Goal: Information Seeking & Learning: Find contact information

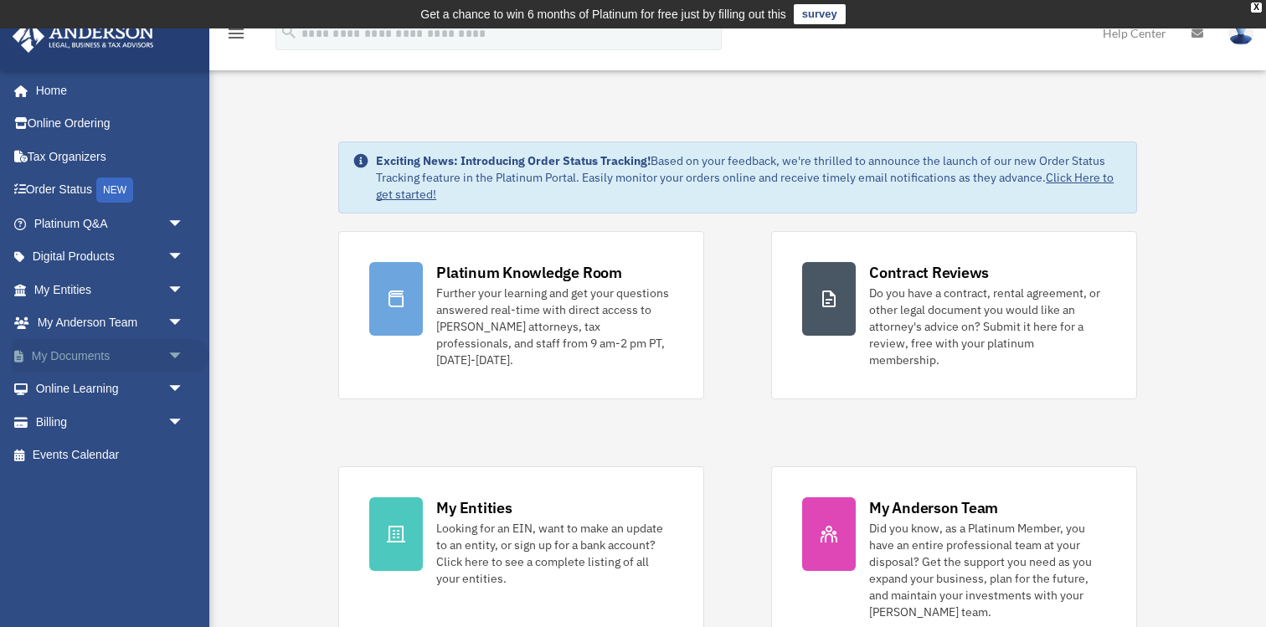
click at [177, 353] on span "arrow_drop_down" at bounding box center [185, 356] width 34 height 34
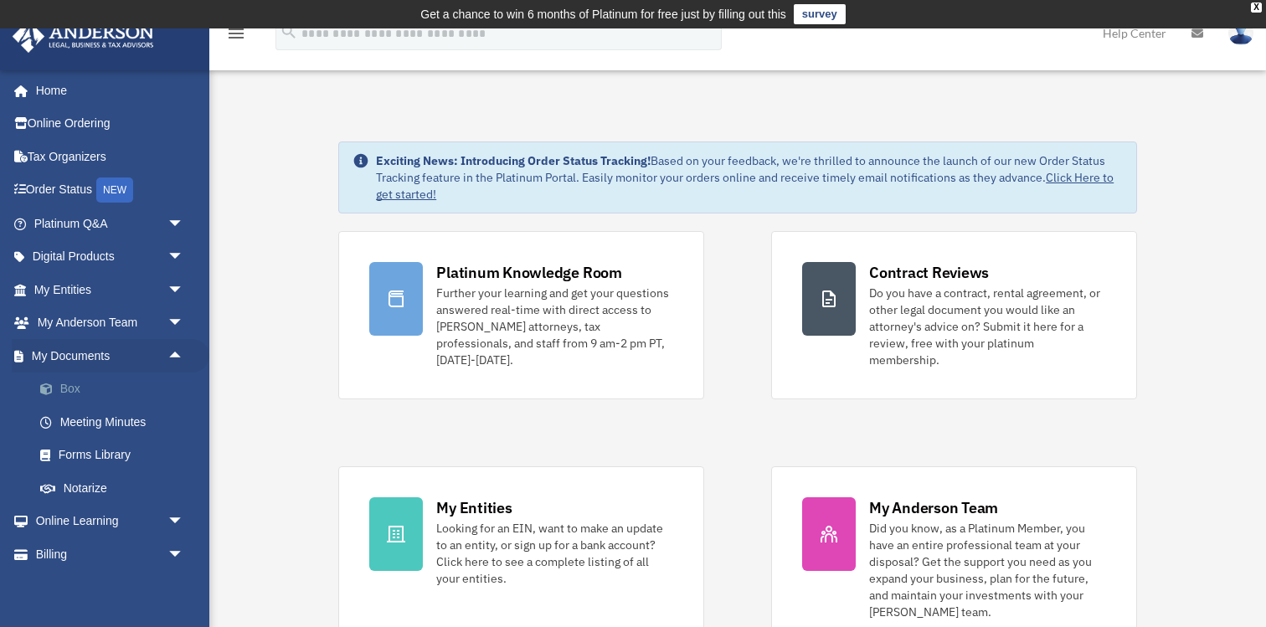
click at [85, 396] on link "Box" at bounding box center [116, 390] width 186 height 34
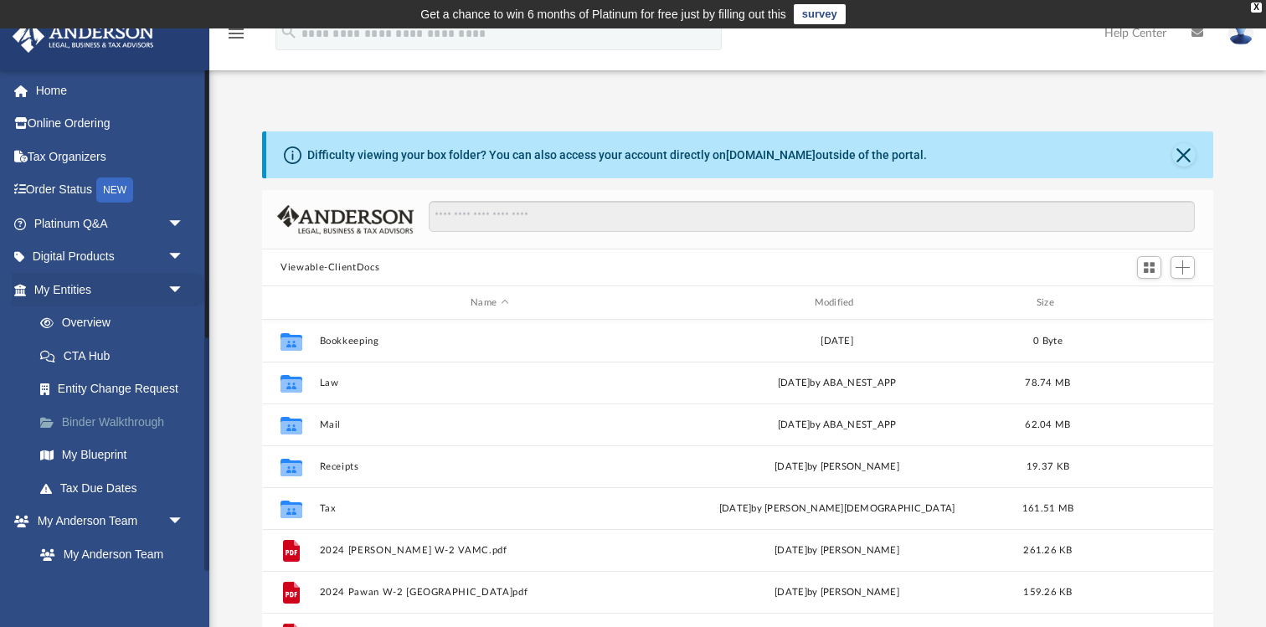
scroll to position [380, 951]
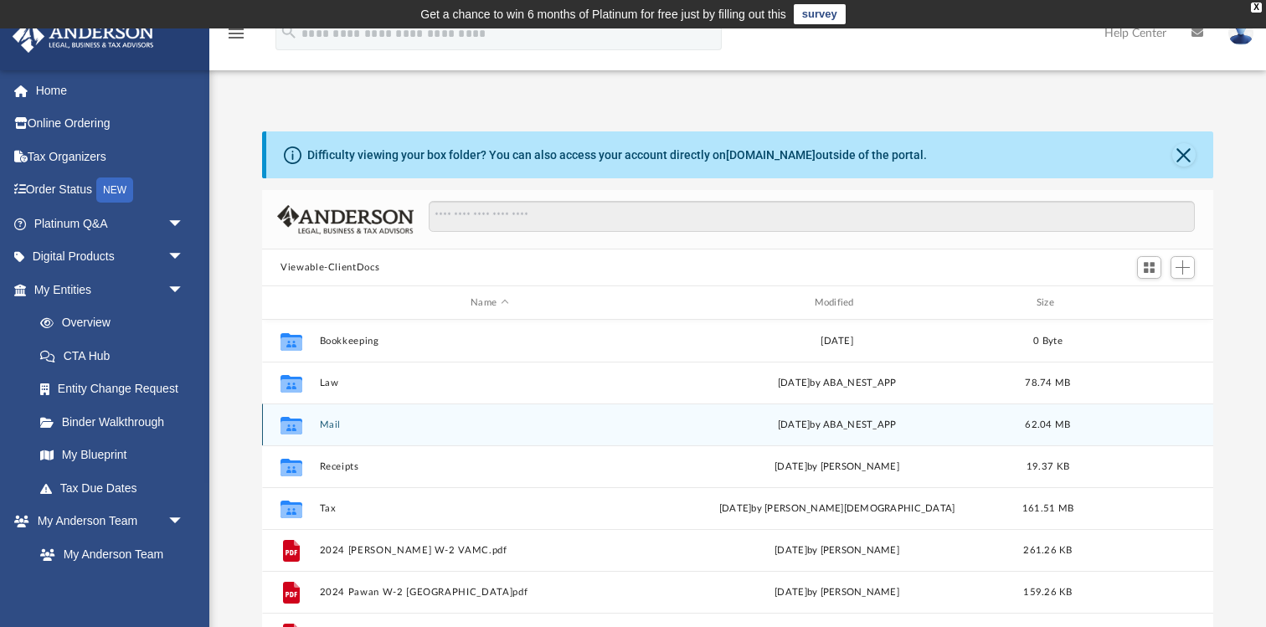
click at [453, 424] on button "Mail" at bounding box center [490, 425] width 340 height 11
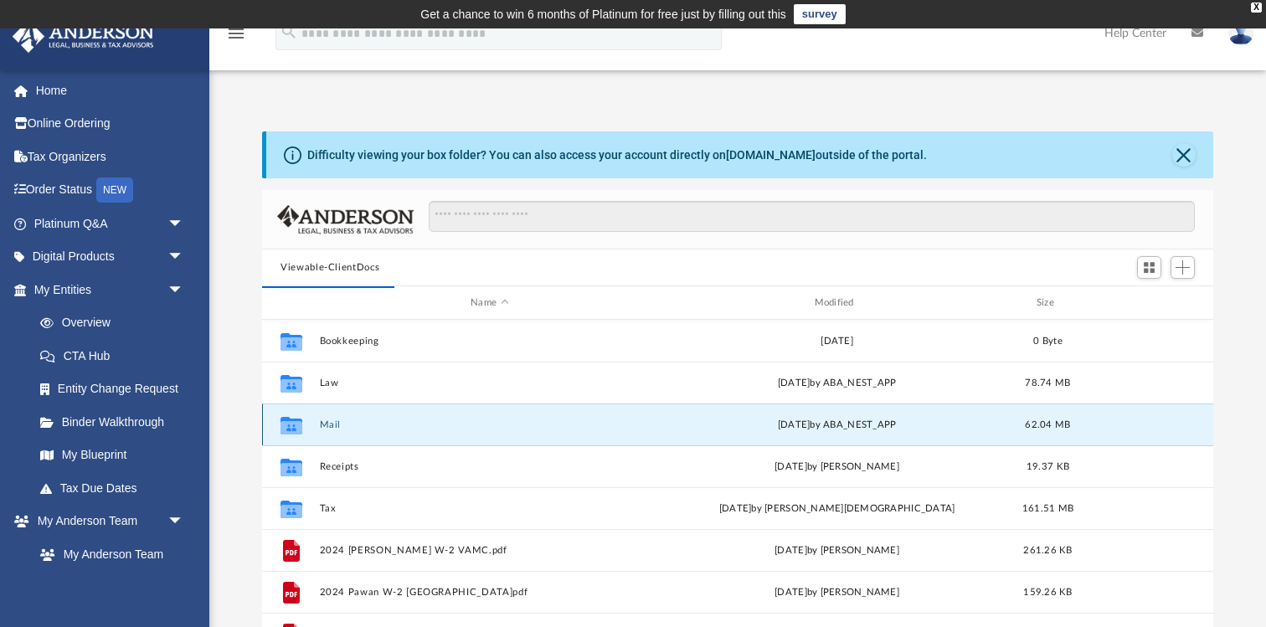
click at [296, 421] on icon "grid" at bounding box center [292, 426] width 22 height 13
click at [291, 422] on icon "grid" at bounding box center [292, 426] width 22 height 13
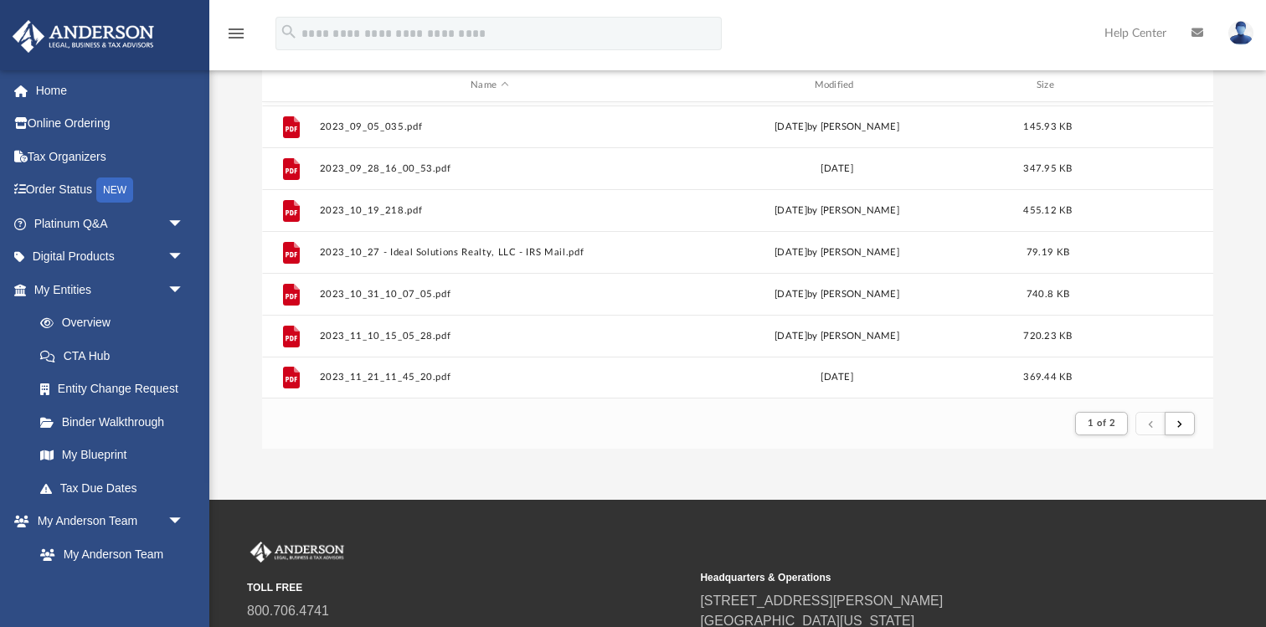
scroll to position [389, 0]
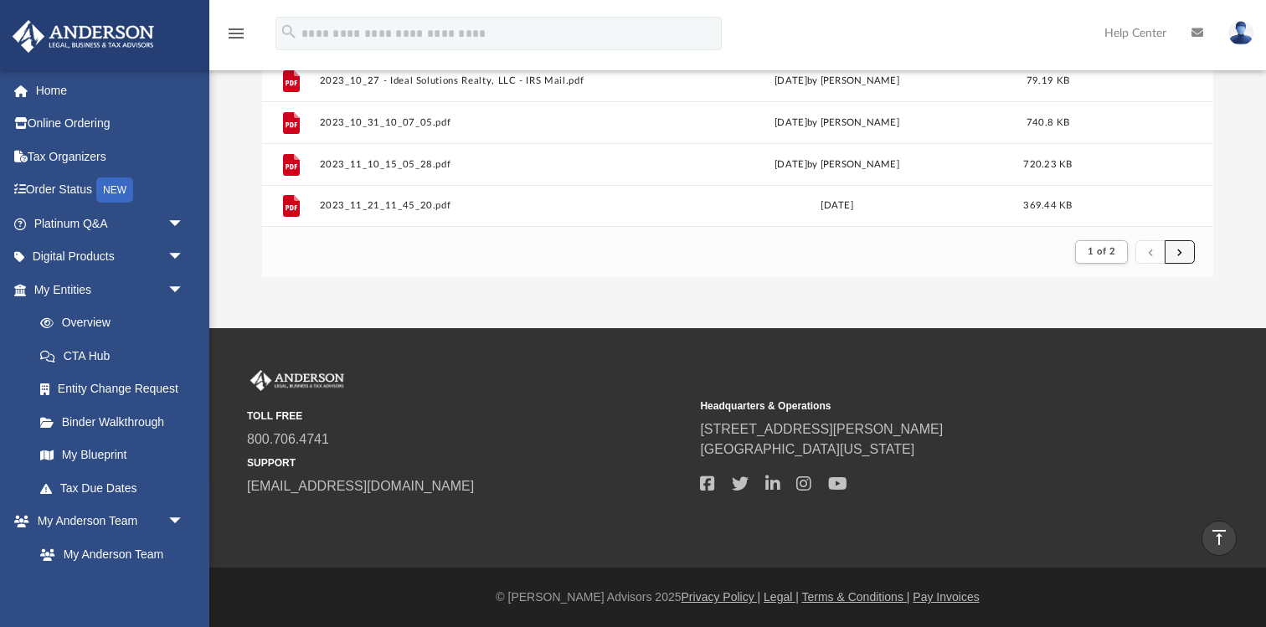
click at [1182, 254] on span "submit" at bounding box center [1180, 251] width 5 height 9
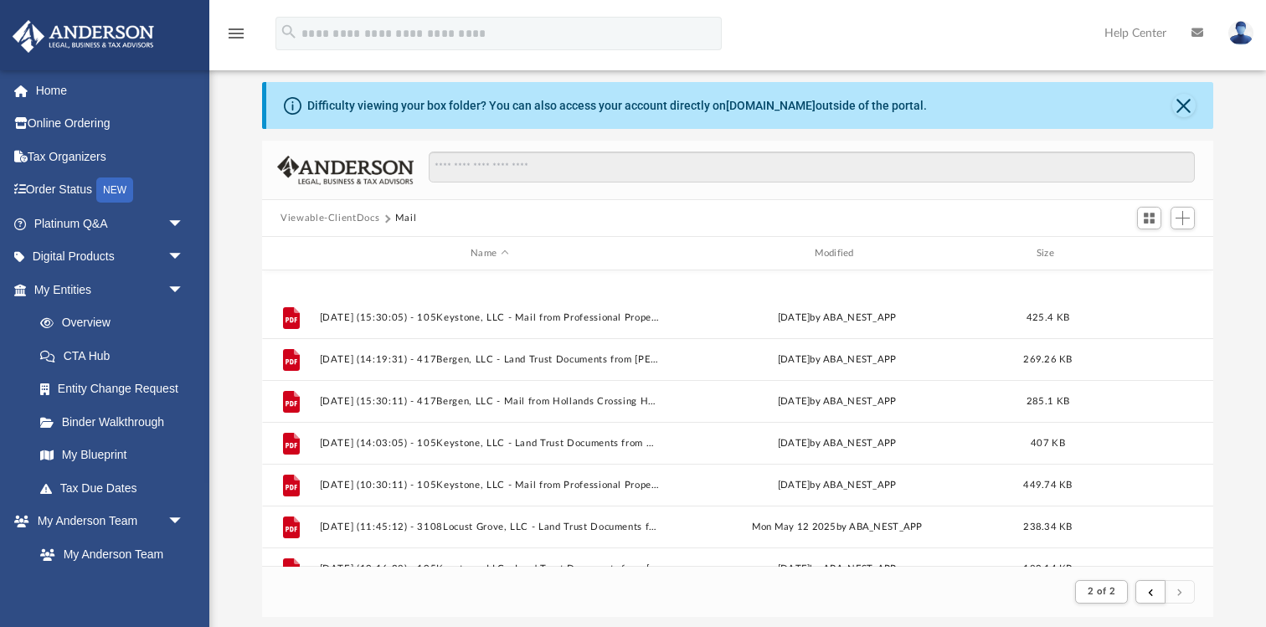
scroll to position [1714, 0]
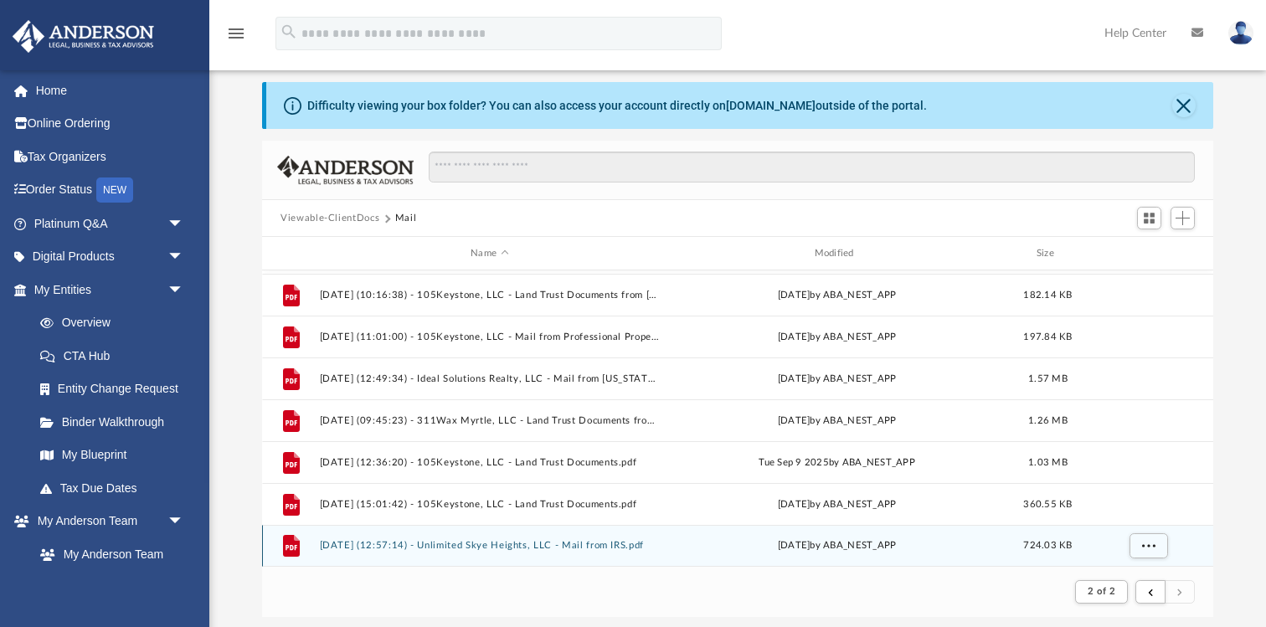
click at [627, 552] on div "File 2025.10.07 (12:57:14) - Unlimited Skye Heights, LLC - Mail from IRS.pdf Tu…" at bounding box center [737, 546] width 951 height 42
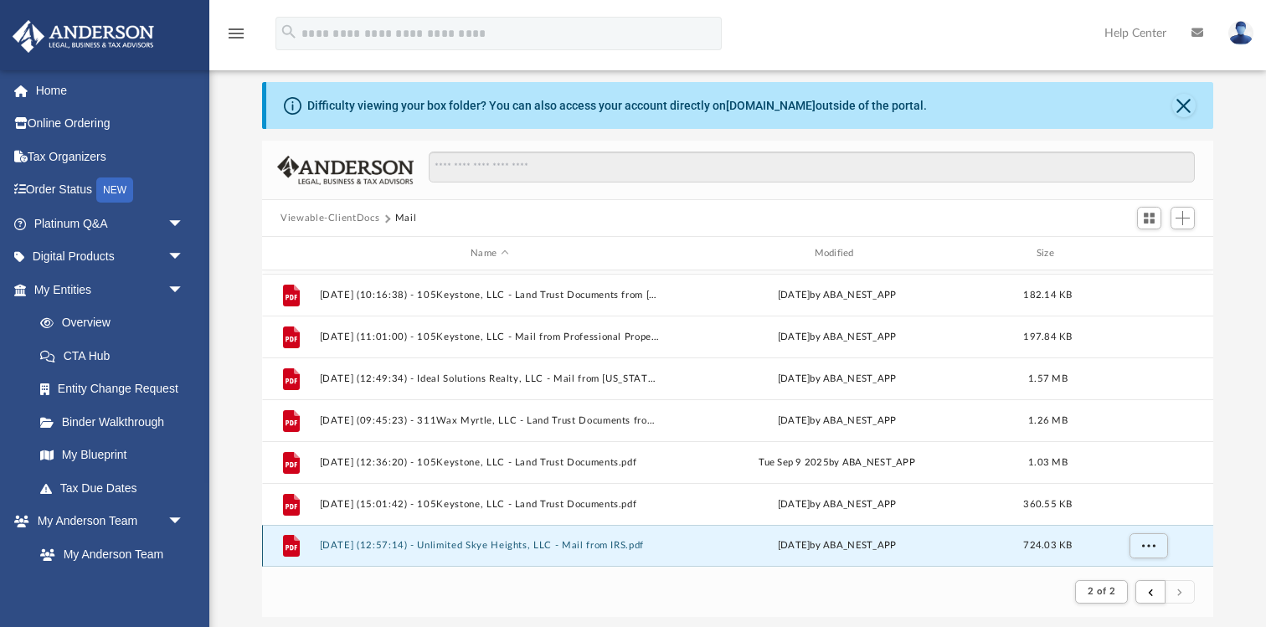
click at [627, 552] on div "File 2025.10.07 (12:57:14) - Unlimited Skye Heights, LLC - Mail from IRS.pdf Tu…" at bounding box center [737, 546] width 951 height 42
click at [616, 548] on button "2025.10.07 (12:57:14) - Unlimited Skye Heights, LLC - Mail from IRS.pdf" at bounding box center [490, 545] width 340 height 11
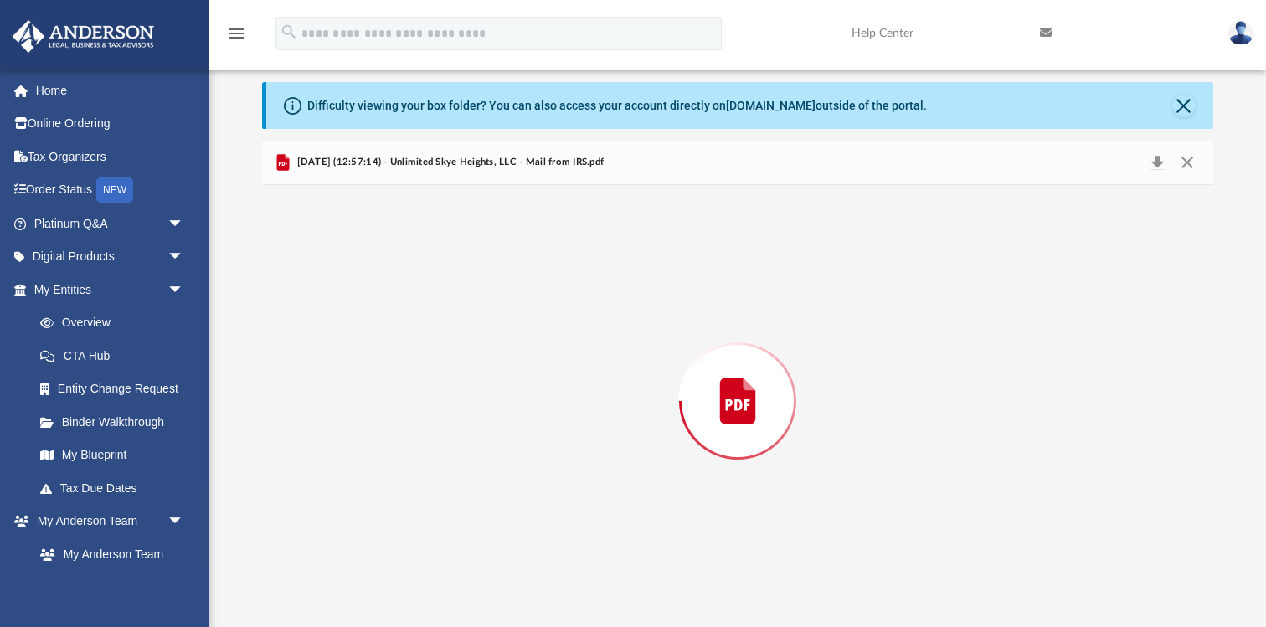
click at [616, 548] on div "Preview" at bounding box center [737, 401] width 951 height 432
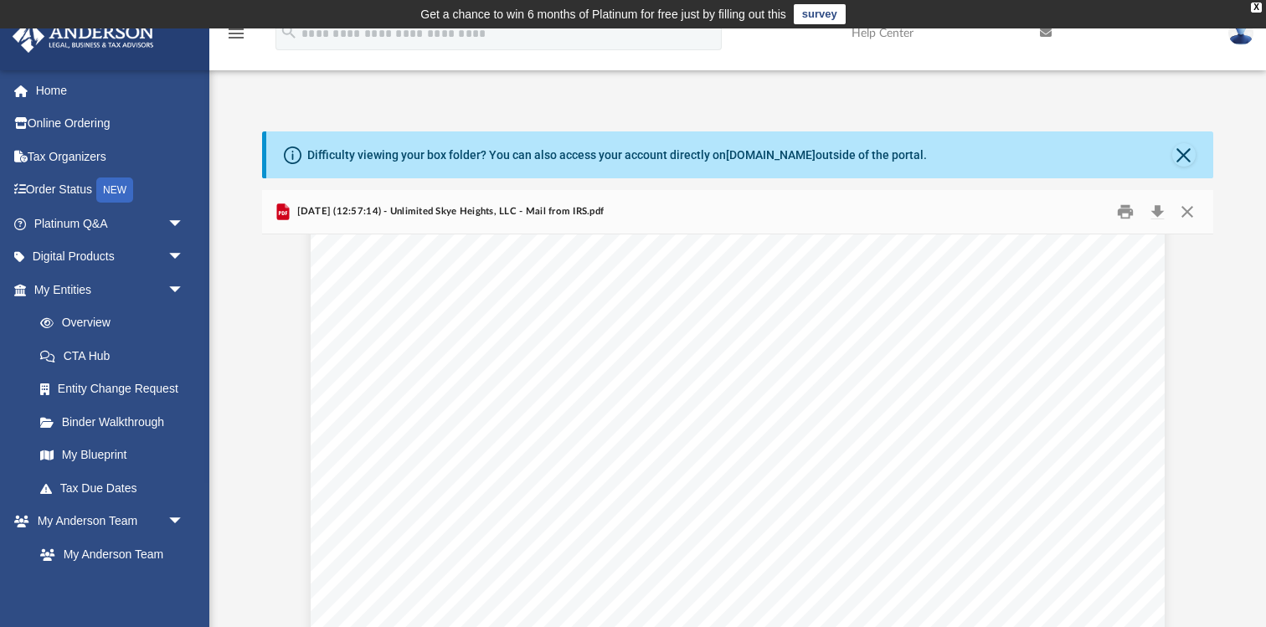
scroll to position [0, 0]
click at [58, 92] on link "Home" at bounding box center [111, 91] width 198 height 34
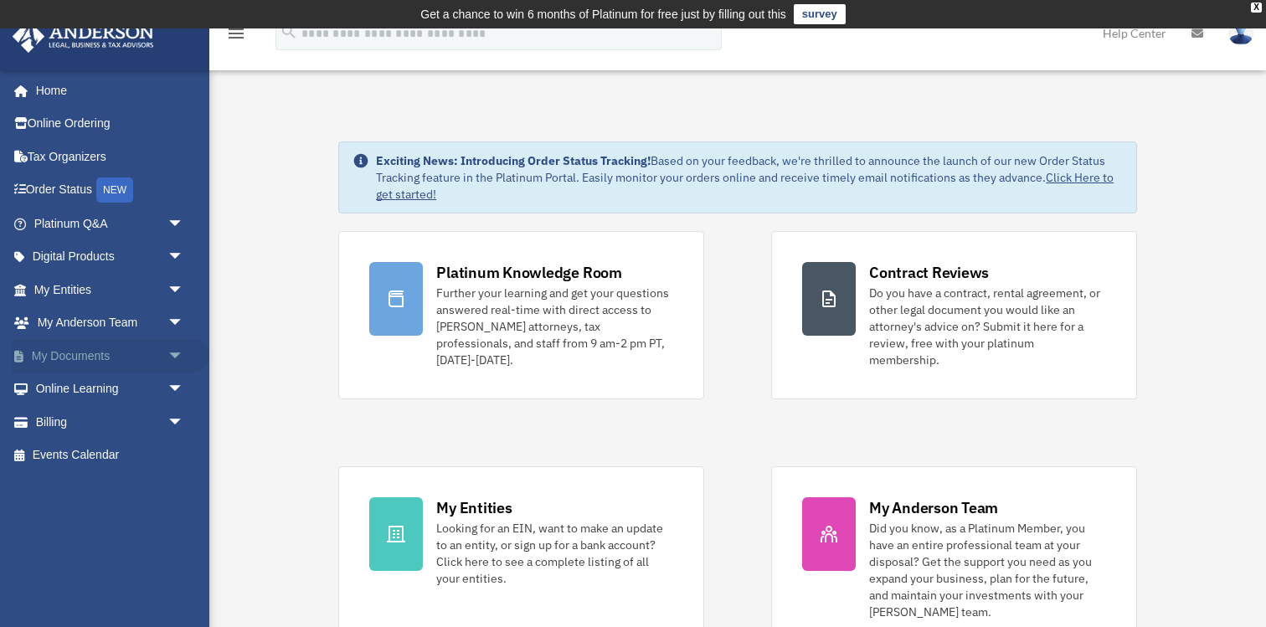
click at [173, 353] on span "arrow_drop_down" at bounding box center [185, 356] width 34 height 34
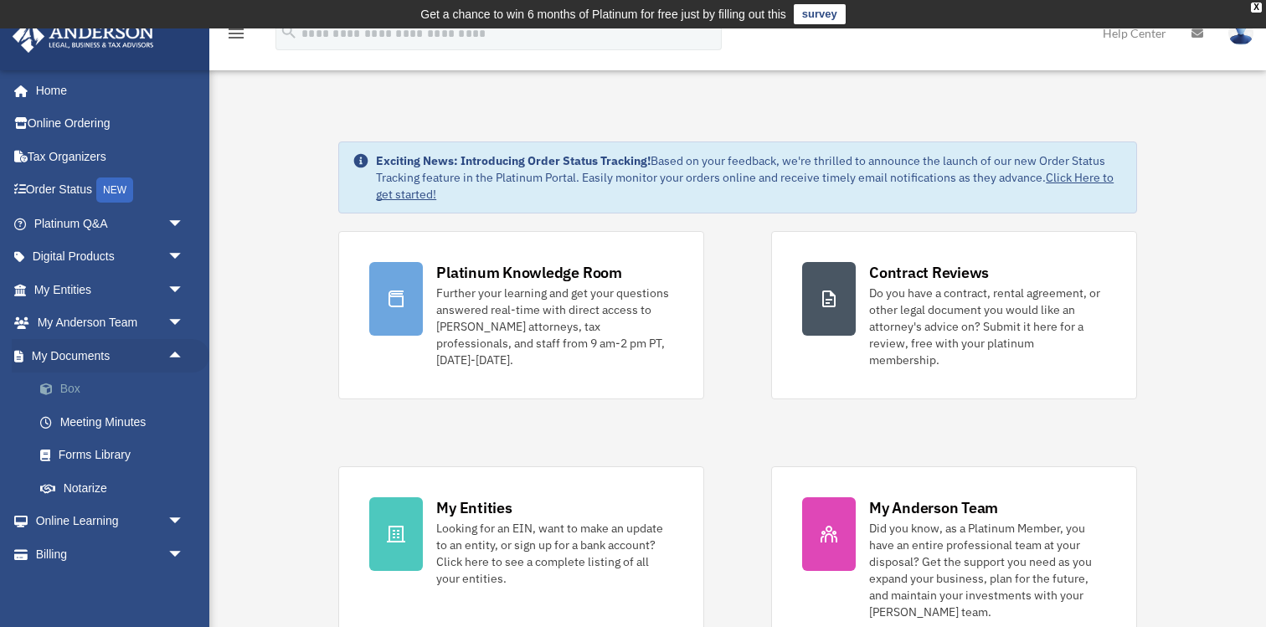
click at [75, 394] on link "Box" at bounding box center [116, 390] width 186 height 34
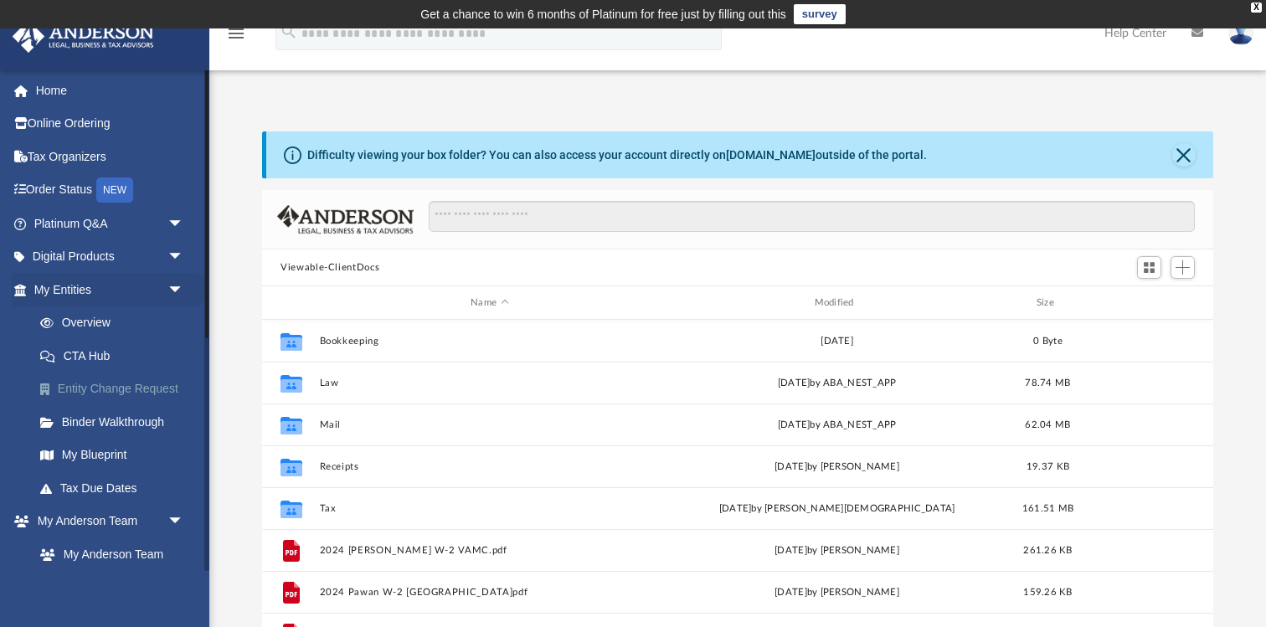
scroll to position [380, 951]
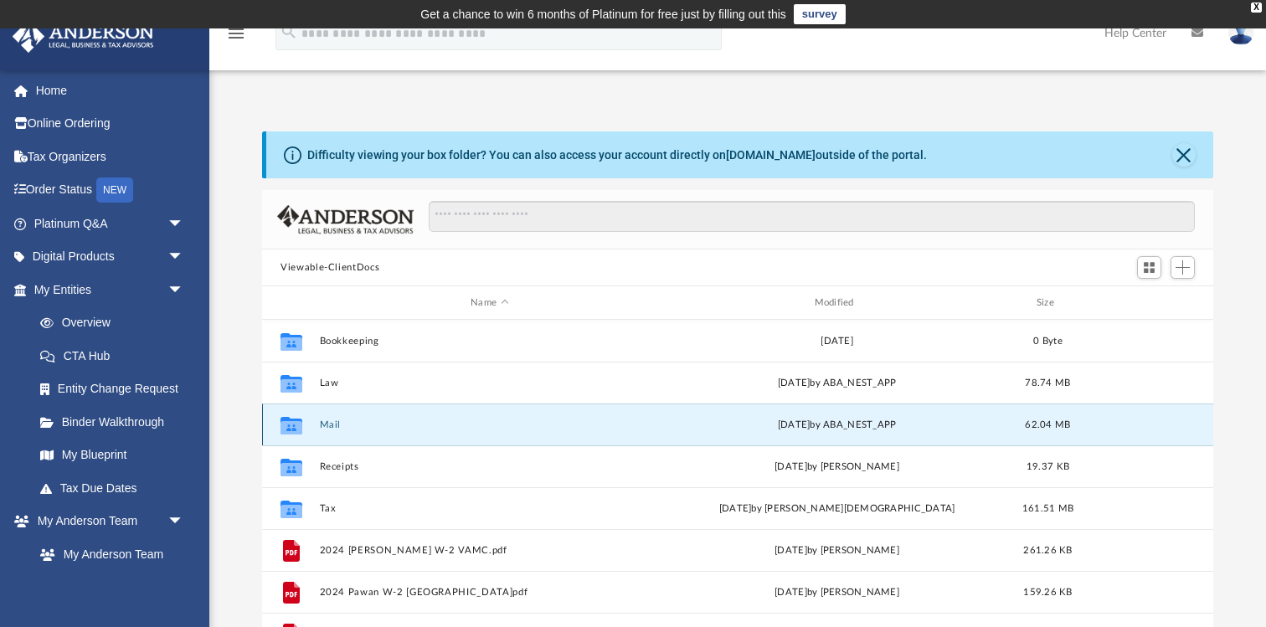
click at [325, 428] on button "Mail" at bounding box center [490, 425] width 340 height 11
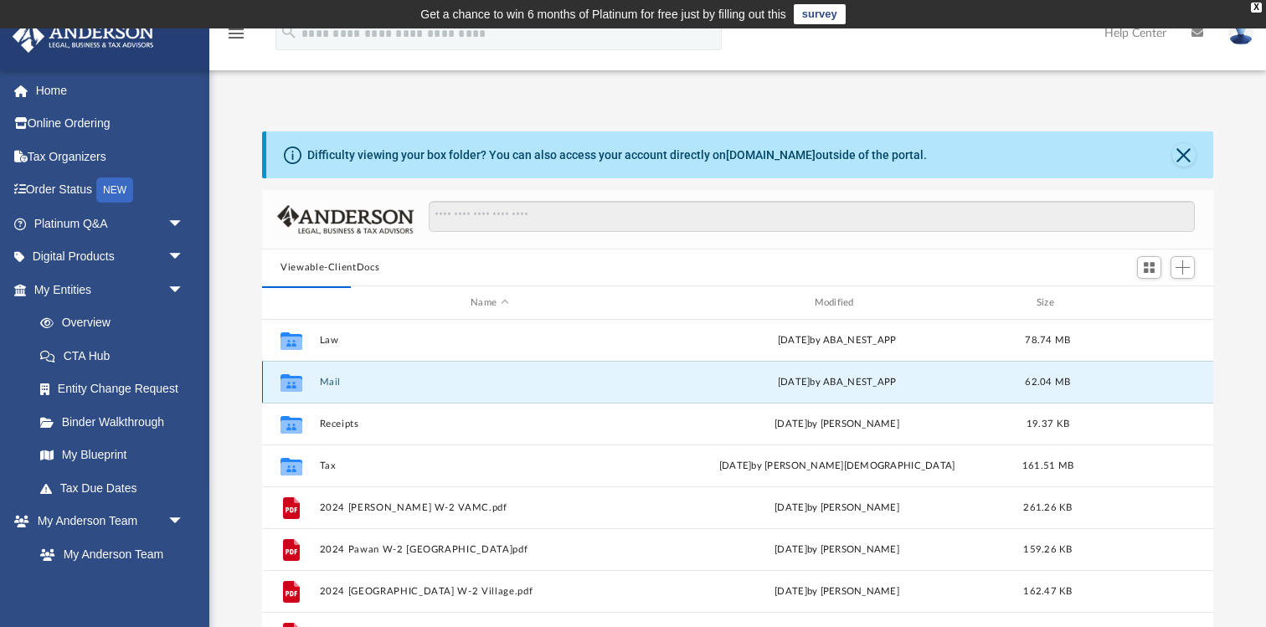
scroll to position [52, 0]
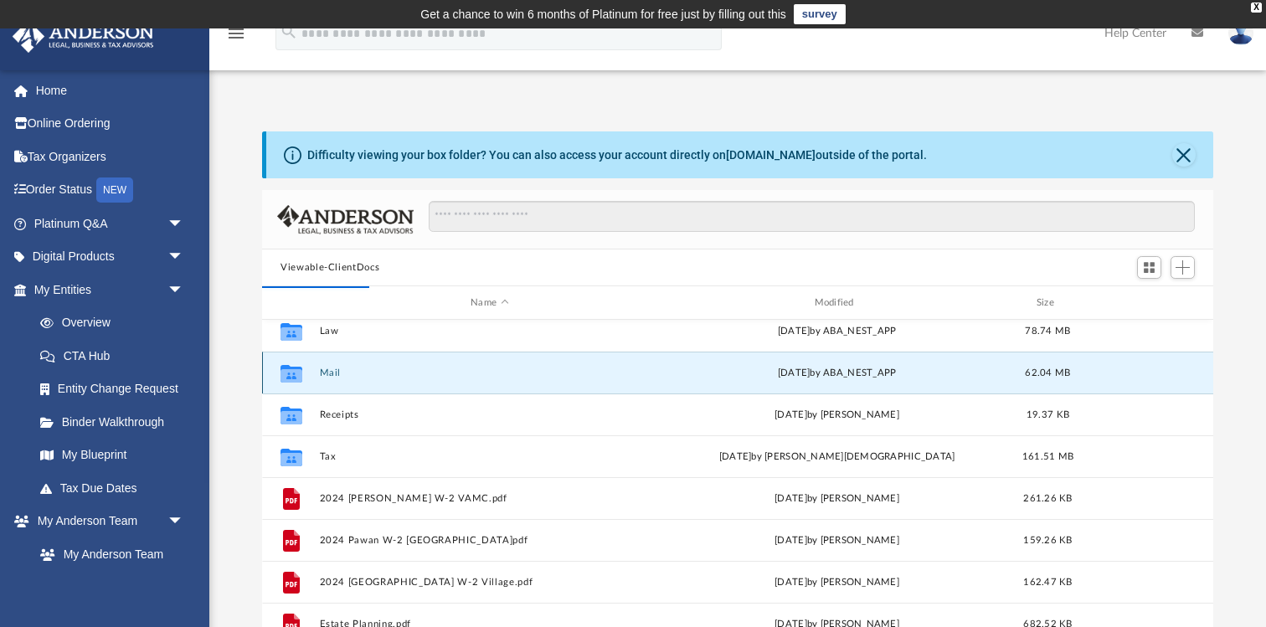
click at [740, 370] on div "Tue Oct 7 2025 by ABA_NEST_APP" at bounding box center [838, 373] width 340 height 15
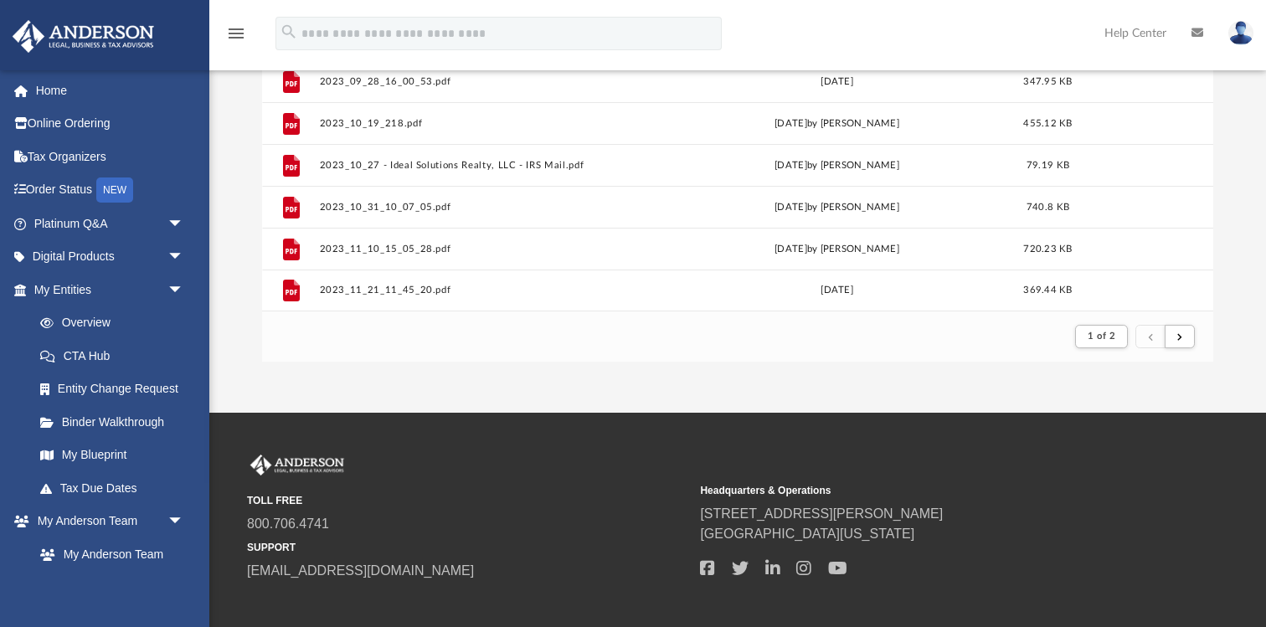
scroll to position [389, 0]
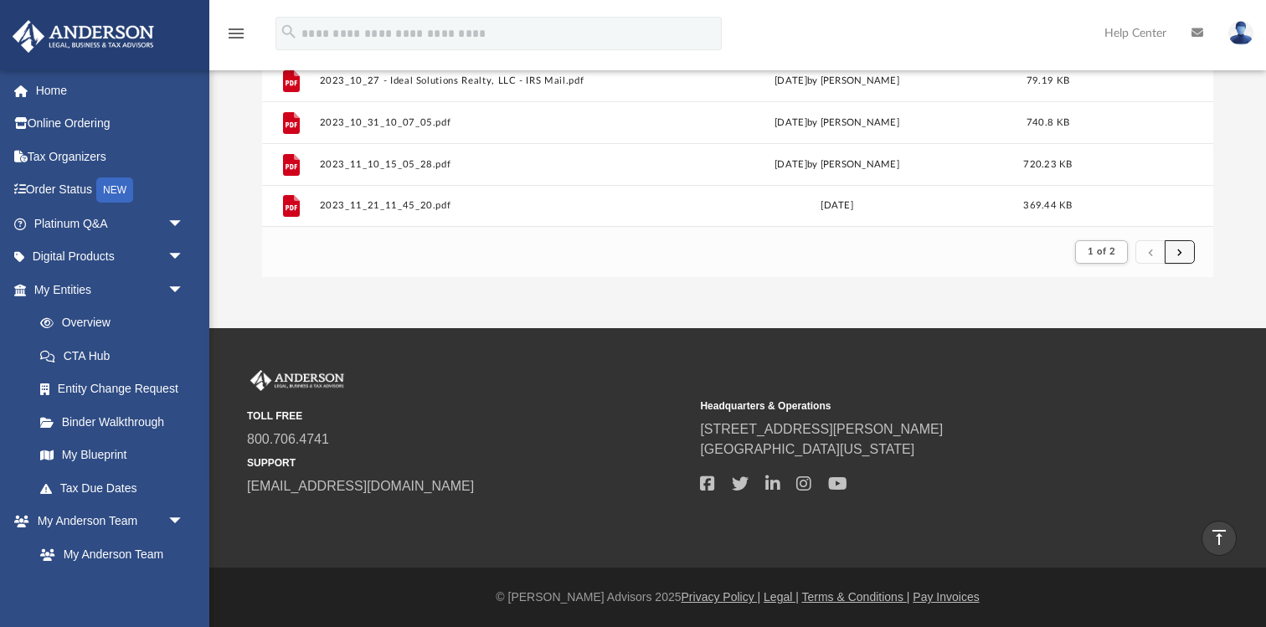
click at [1183, 252] on button "submit" at bounding box center [1180, 252] width 30 height 24
click at [1182, 252] on span "submit" at bounding box center [1180, 251] width 5 height 9
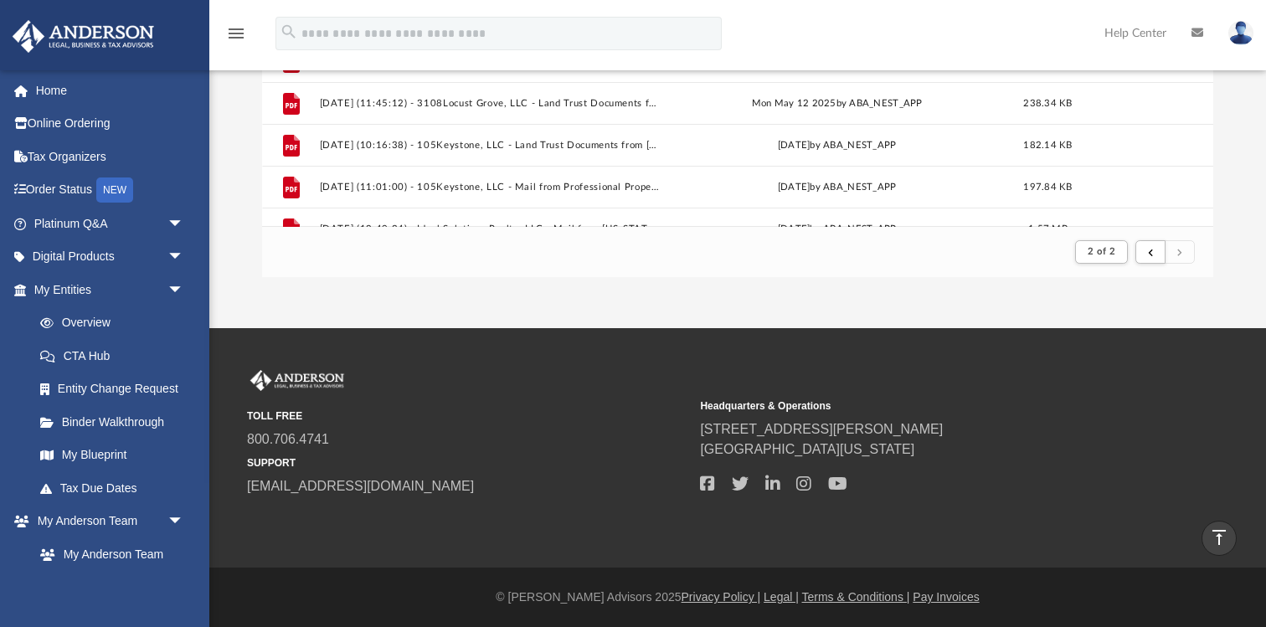
scroll to position [1714, 0]
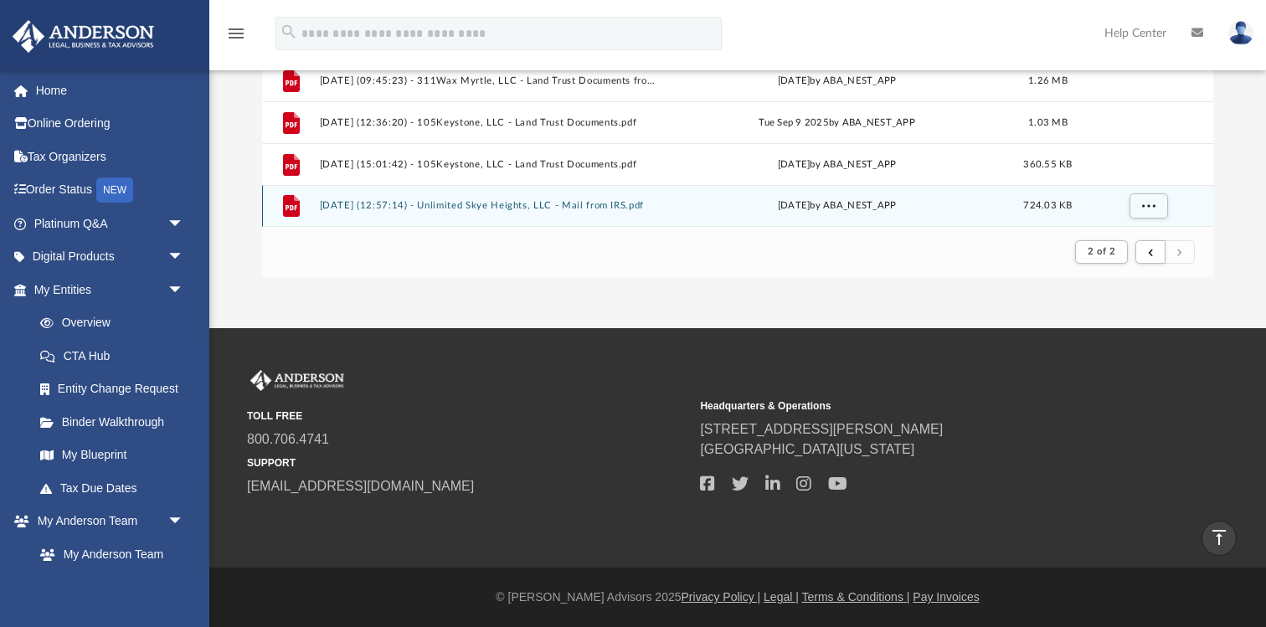
click at [845, 208] on div "Tue Oct 7 2025 by ABA_NEST_APP" at bounding box center [838, 206] width 340 height 15
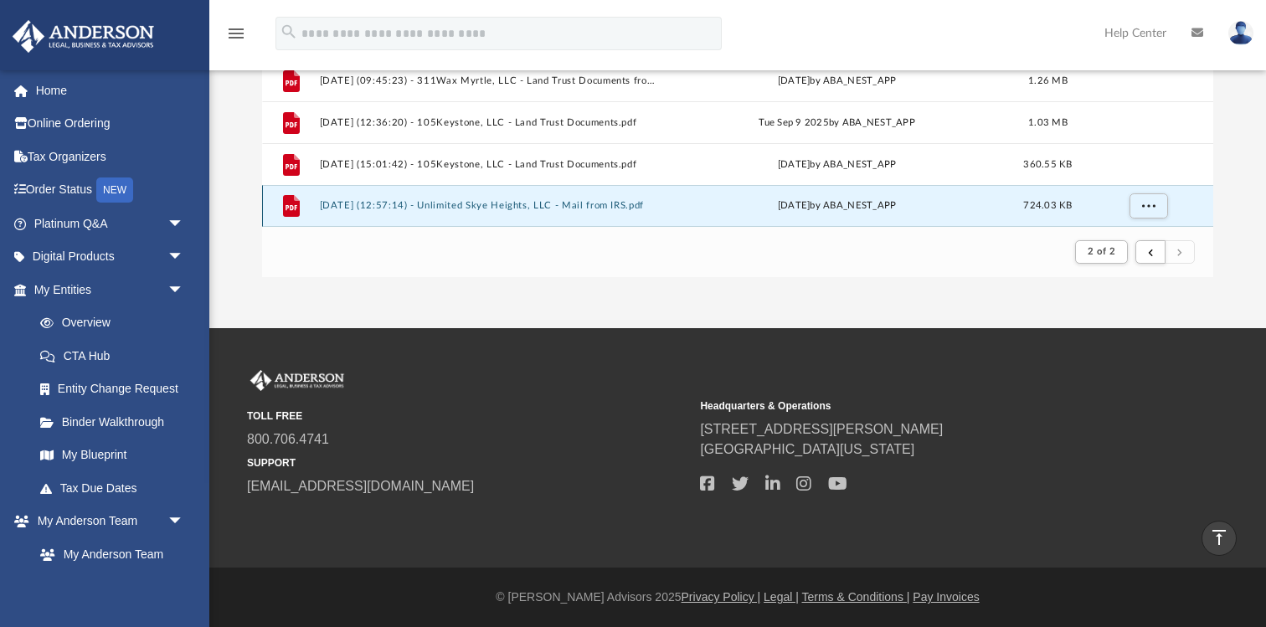
click at [845, 208] on div "Tue Oct 7 2025 by ABA_NEST_APP" at bounding box center [838, 206] width 340 height 15
click at [286, 207] on icon "grid" at bounding box center [291, 206] width 17 height 22
click at [286, 207] on icon "grid" at bounding box center [292, 207] width 12 height 5
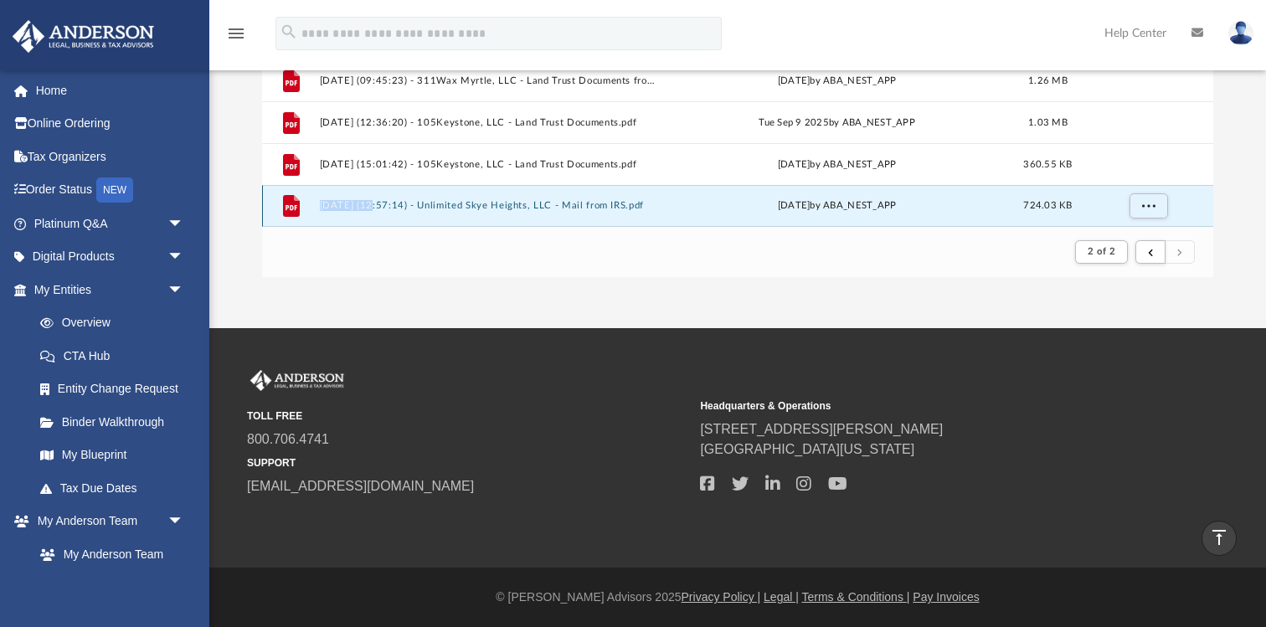
click at [286, 207] on icon "grid" at bounding box center [292, 207] width 12 height 5
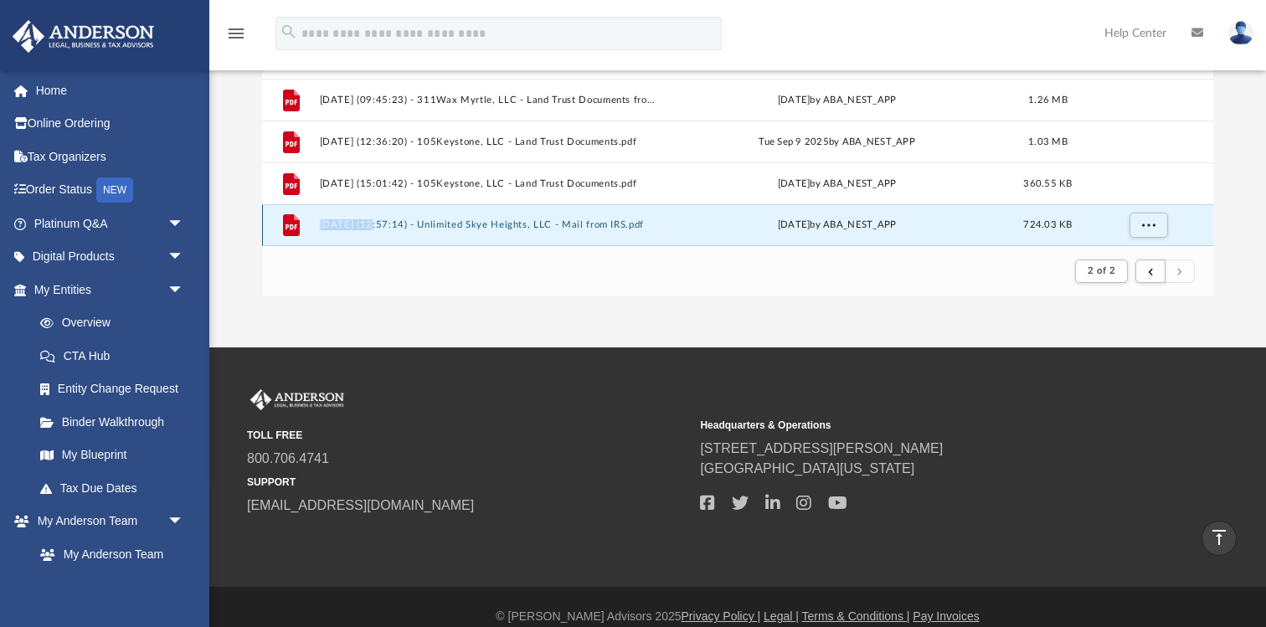
scroll to position [369, 0]
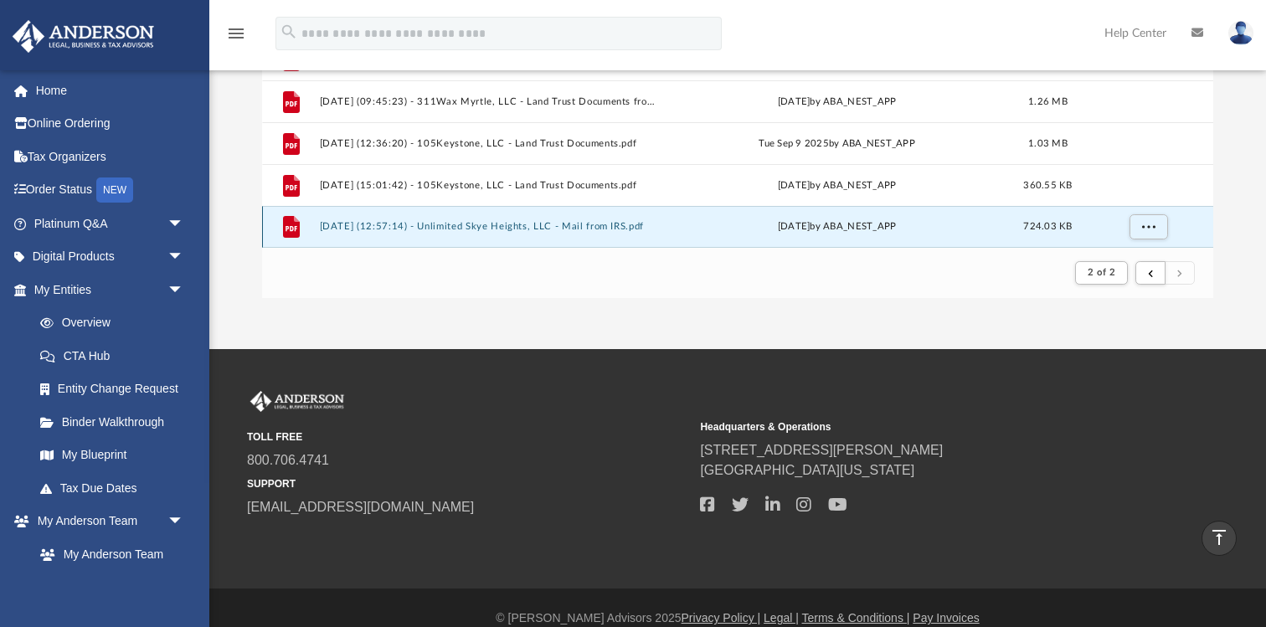
click at [285, 229] on icon "grid" at bounding box center [291, 227] width 17 height 22
click at [1137, 229] on button "More options" at bounding box center [1149, 226] width 39 height 25
click at [1129, 168] on li "Preview" at bounding box center [1133, 165] width 49 height 18
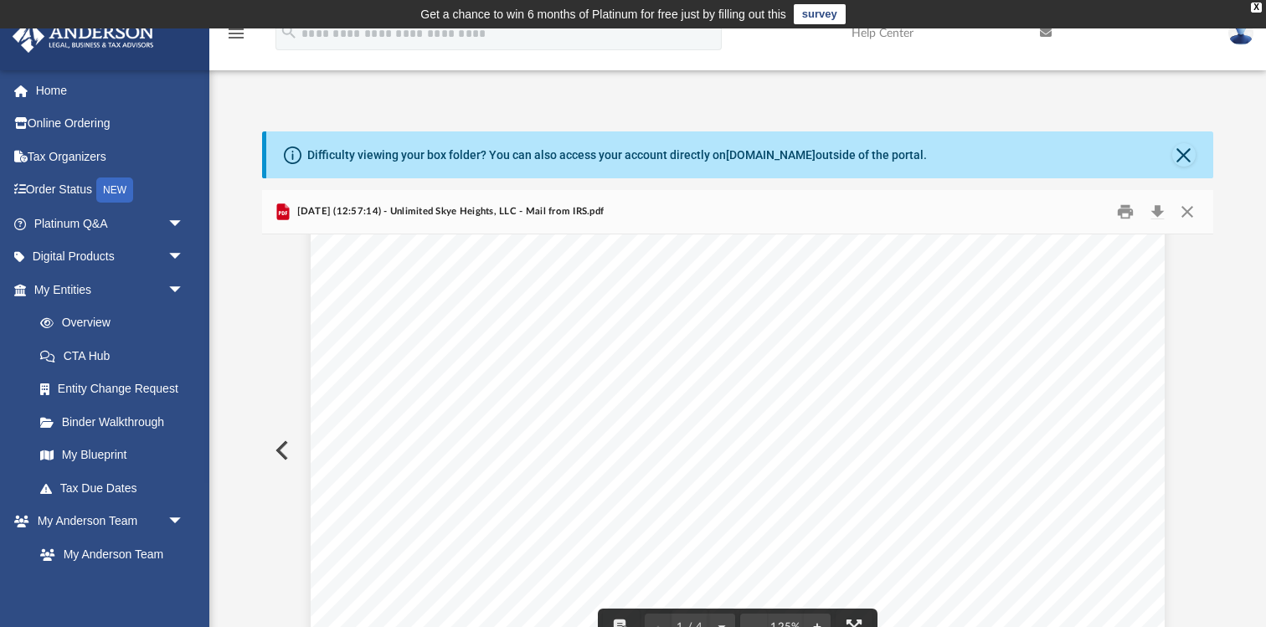
scroll to position [0, 0]
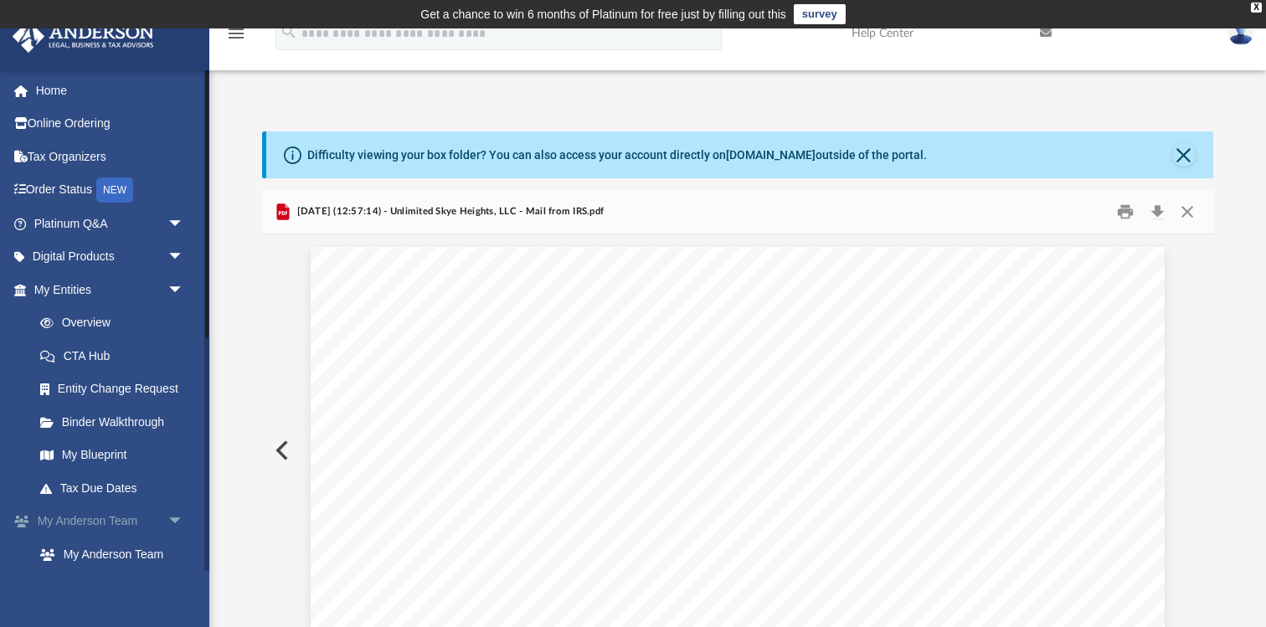
click at [177, 518] on span "arrow_drop_down" at bounding box center [185, 522] width 34 height 34
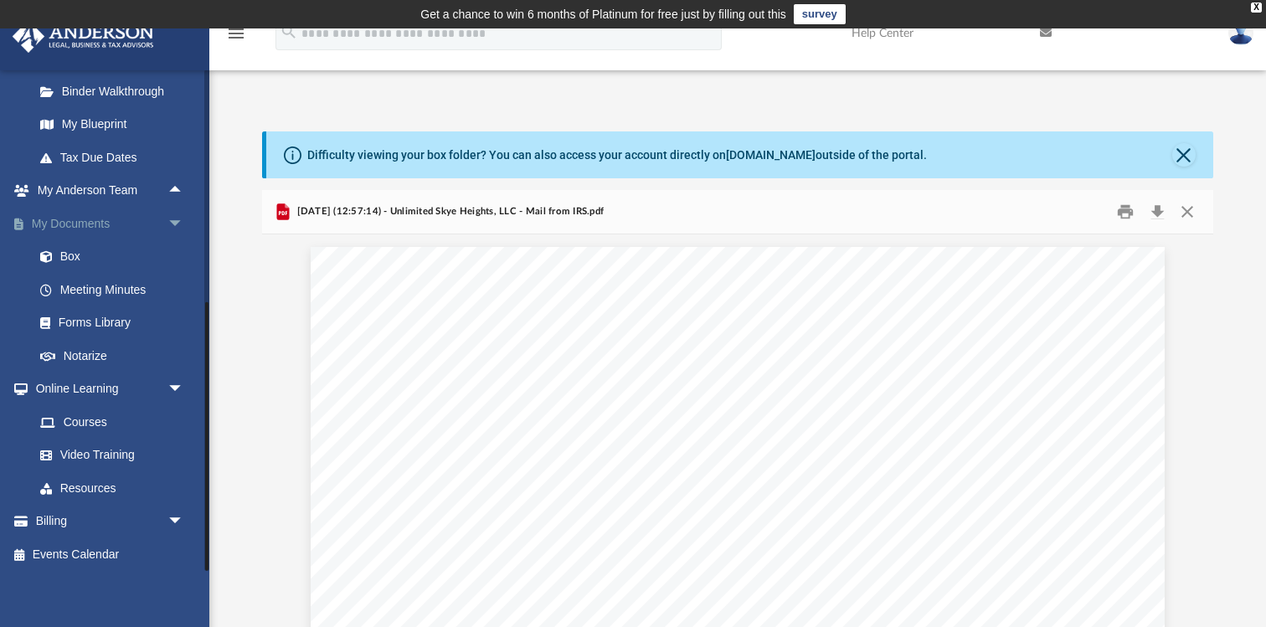
scroll to position [334, 0]
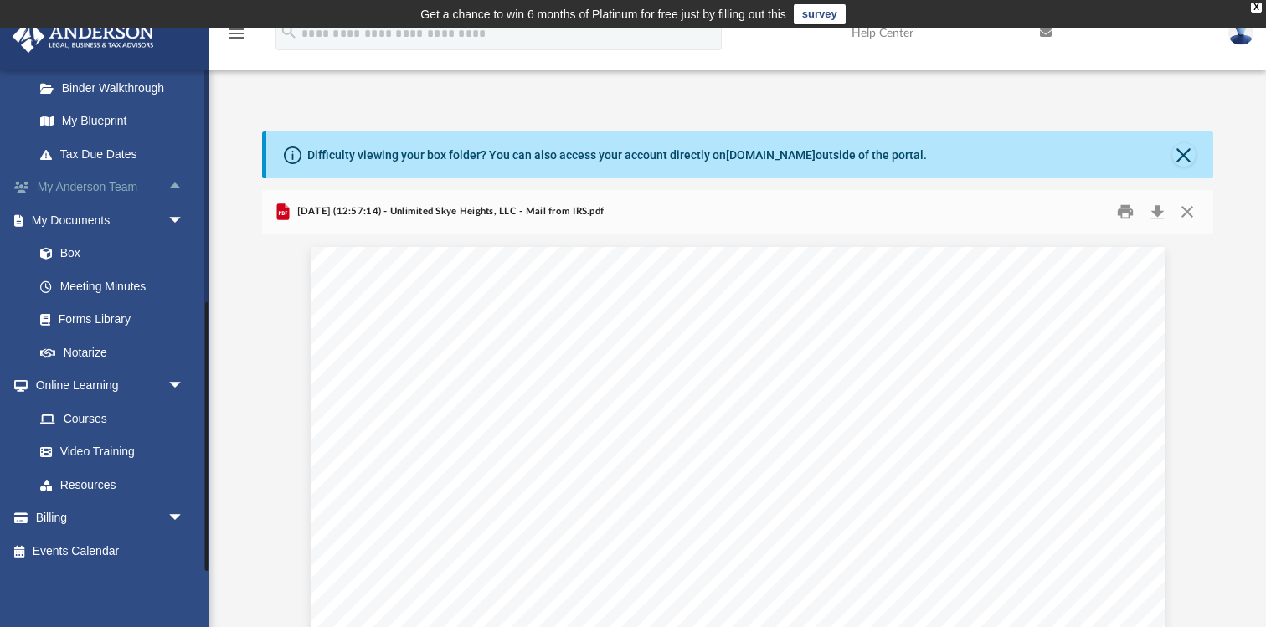
click at [177, 182] on span "arrow_drop_up" at bounding box center [185, 188] width 34 height 34
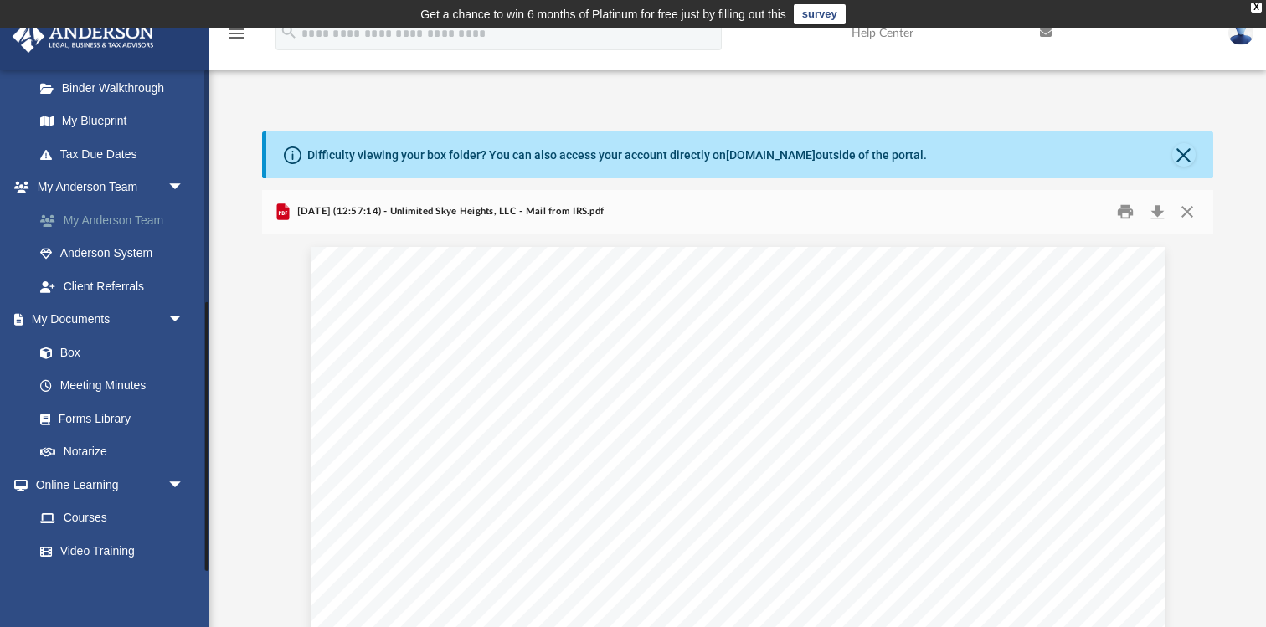
click at [128, 218] on link "My Anderson Team" at bounding box center [116, 221] width 186 height 34
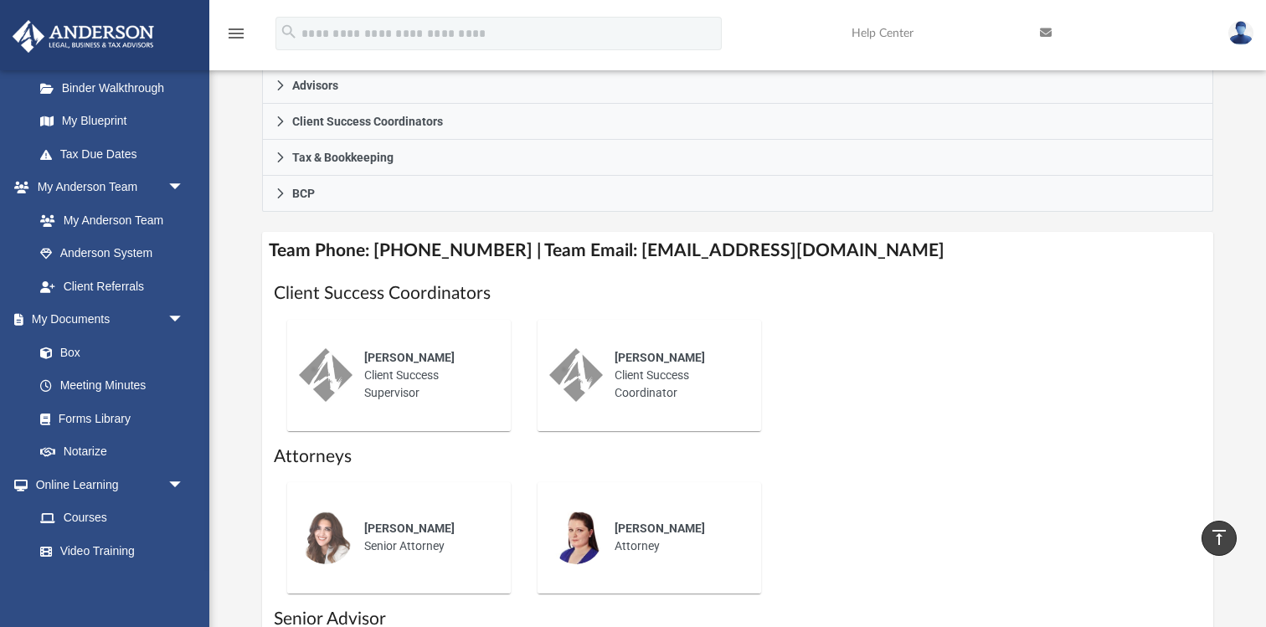
scroll to position [518, 0]
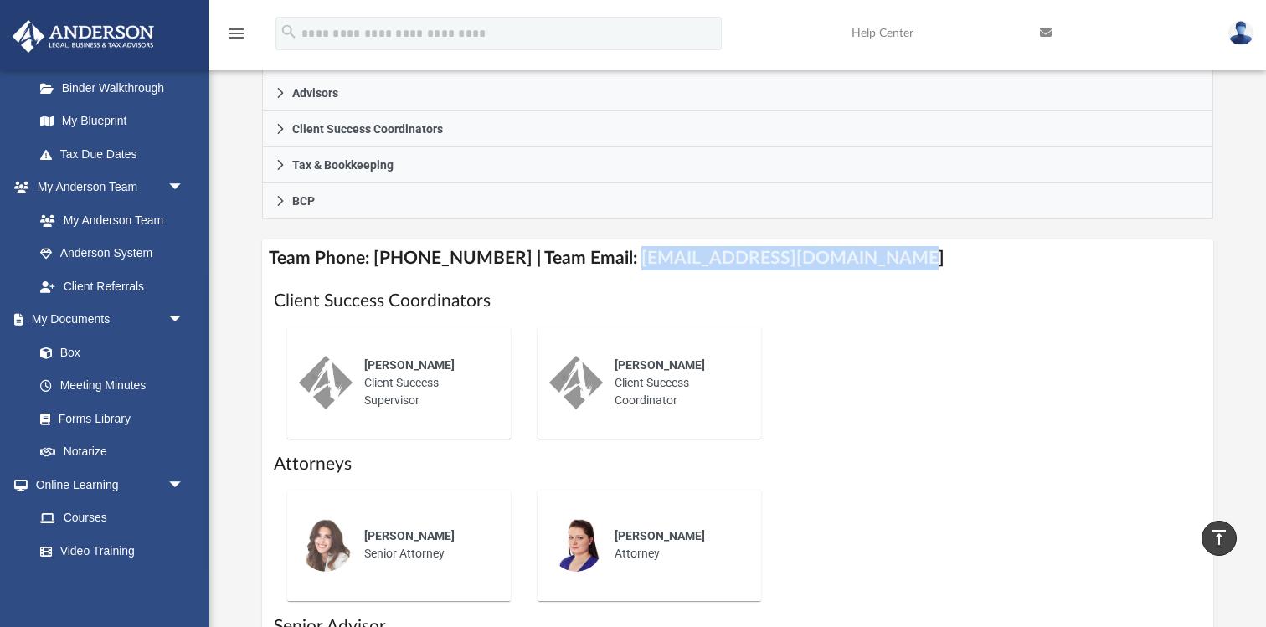
drag, startPoint x: 607, startPoint y: 257, endPoint x: 821, endPoint y: 272, distance: 214.1
click at [821, 272] on h4 "Team Phone: [PHONE_NUMBER] | Team Email: [EMAIL_ADDRESS][DOMAIN_NAME]" at bounding box center [737, 259] width 951 height 38
copy h4 "[EMAIL_ADDRESS][DOMAIN_NAME]"
click at [752, 263] on h4 "Team Phone: [PHONE_NUMBER] | Team Email: [EMAIL_ADDRESS][DOMAIN_NAME]" at bounding box center [737, 259] width 951 height 38
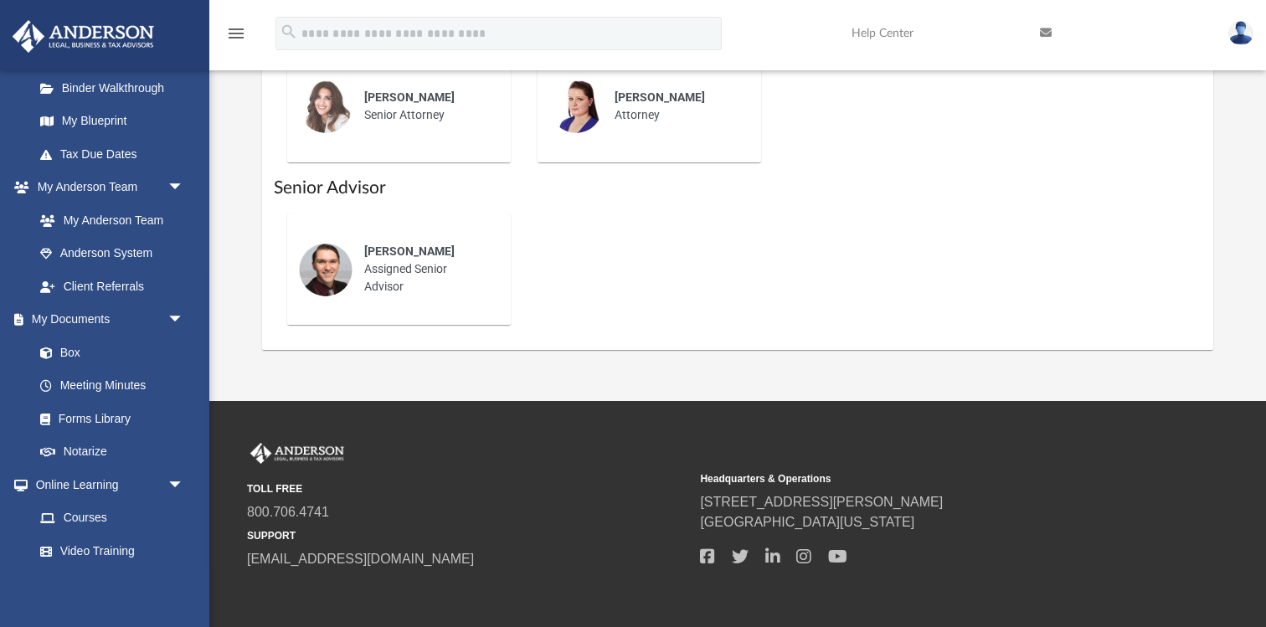
scroll to position [960, 0]
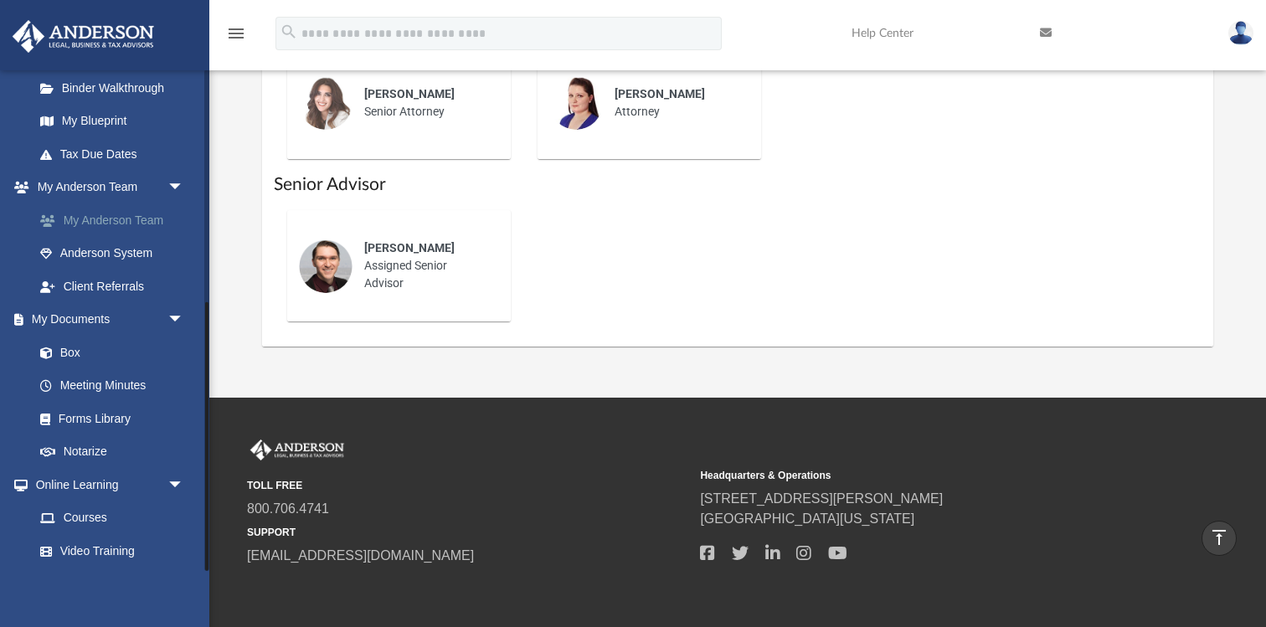
click at [141, 220] on link "My Anderson Team" at bounding box center [116, 221] width 186 height 34
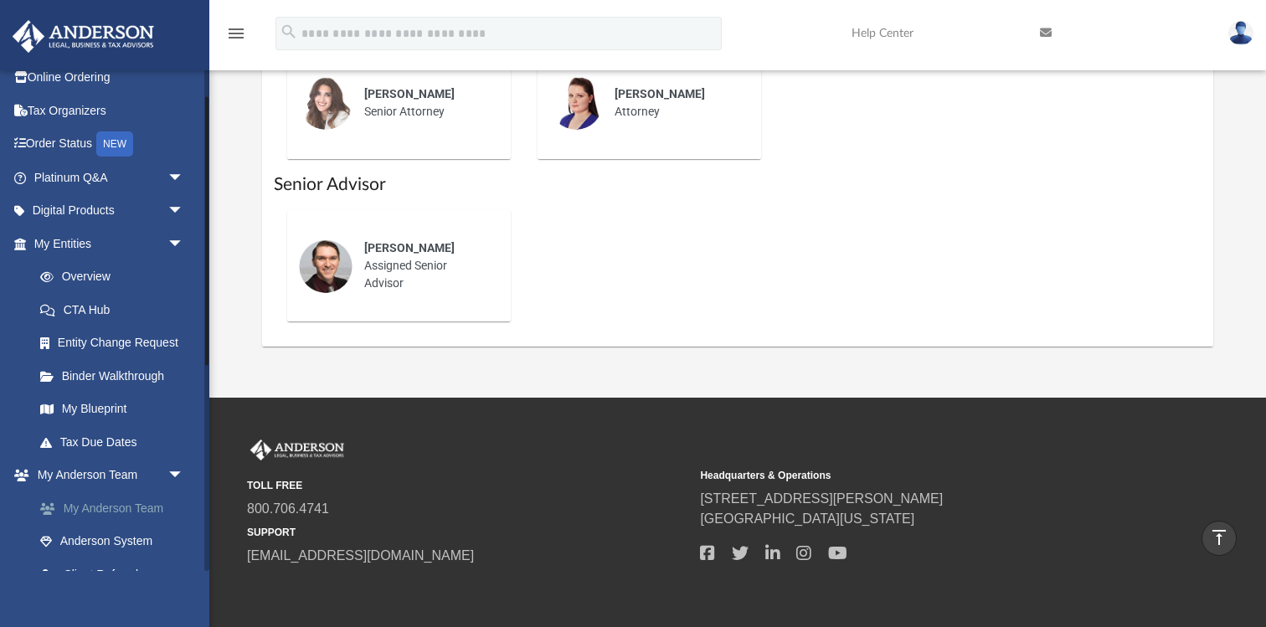
scroll to position [44, 0]
click at [116, 444] on link "Tax Due Dates" at bounding box center [116, 444] width 186 height 34
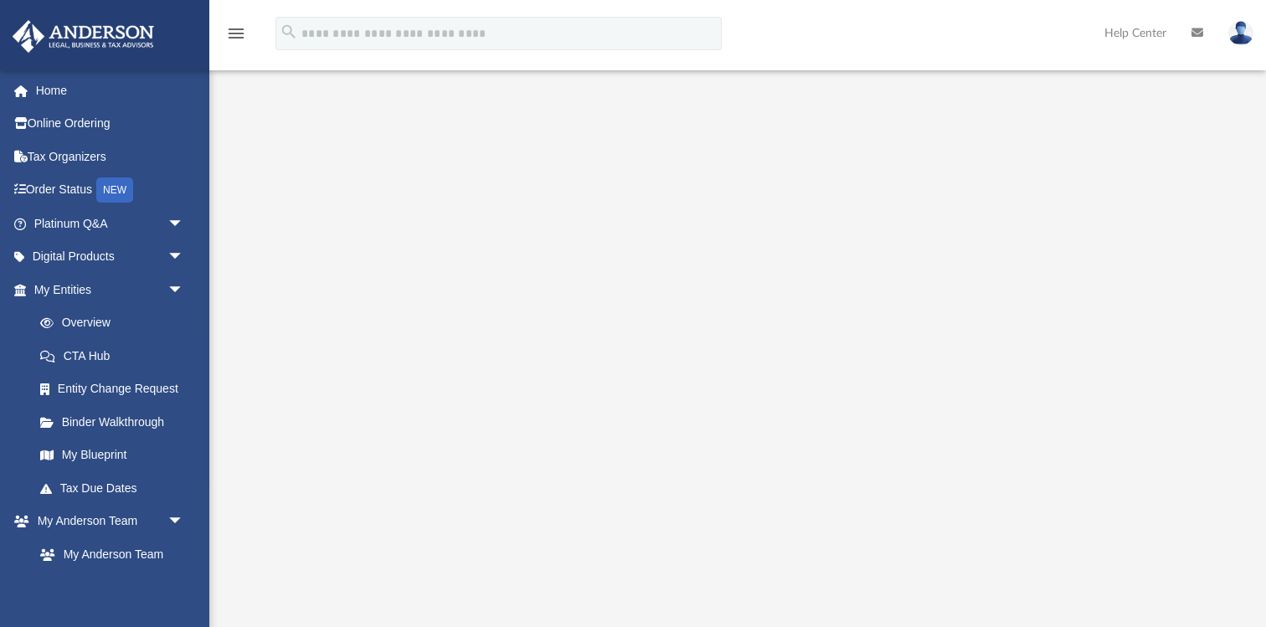
scroll to position [73, 0]
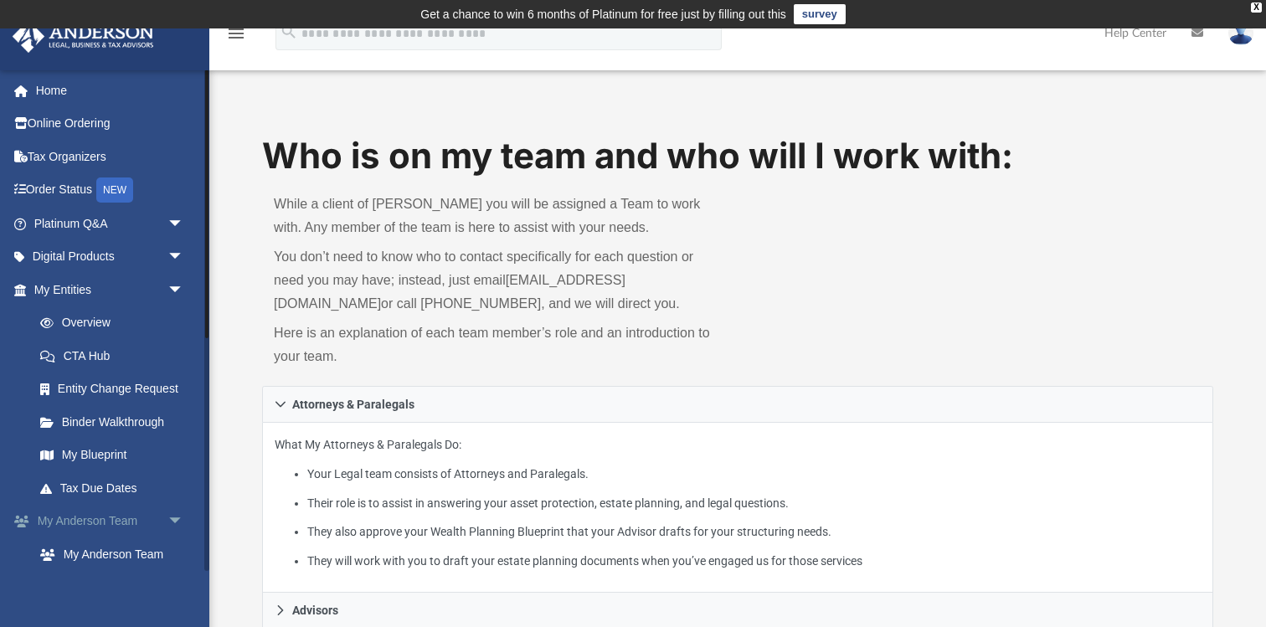
click at [173, 518] on span "arrow_drop_down" at bounding box center [185, 522] width 34 height 34
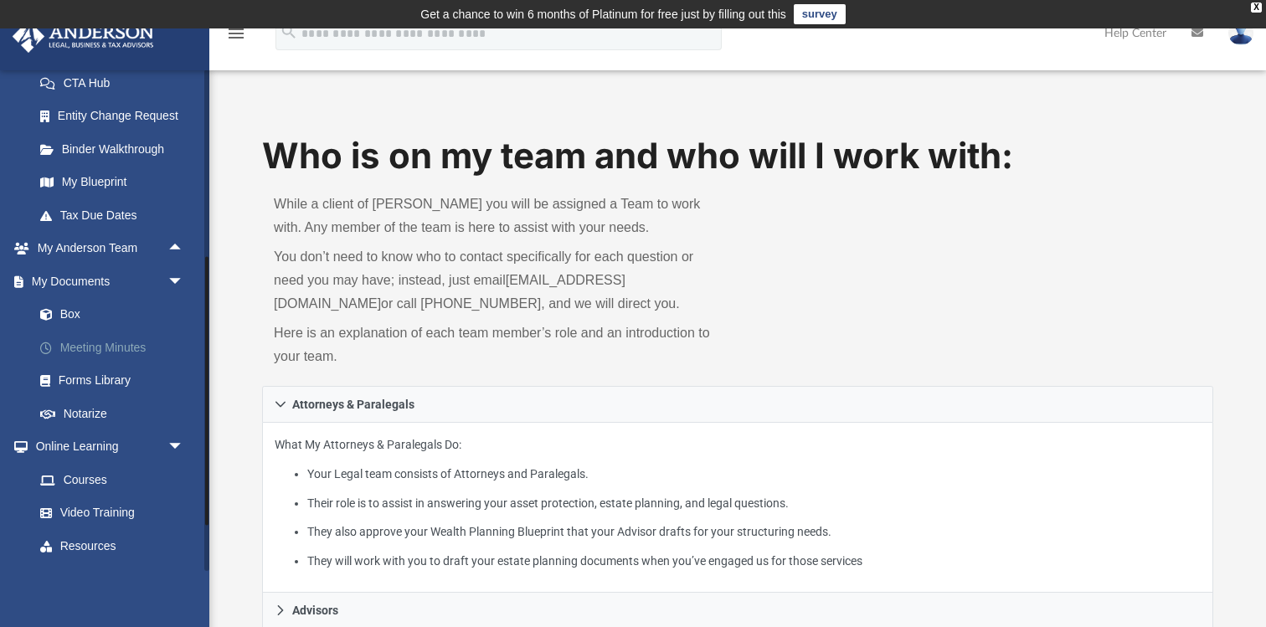
scroll to position [264, 0]
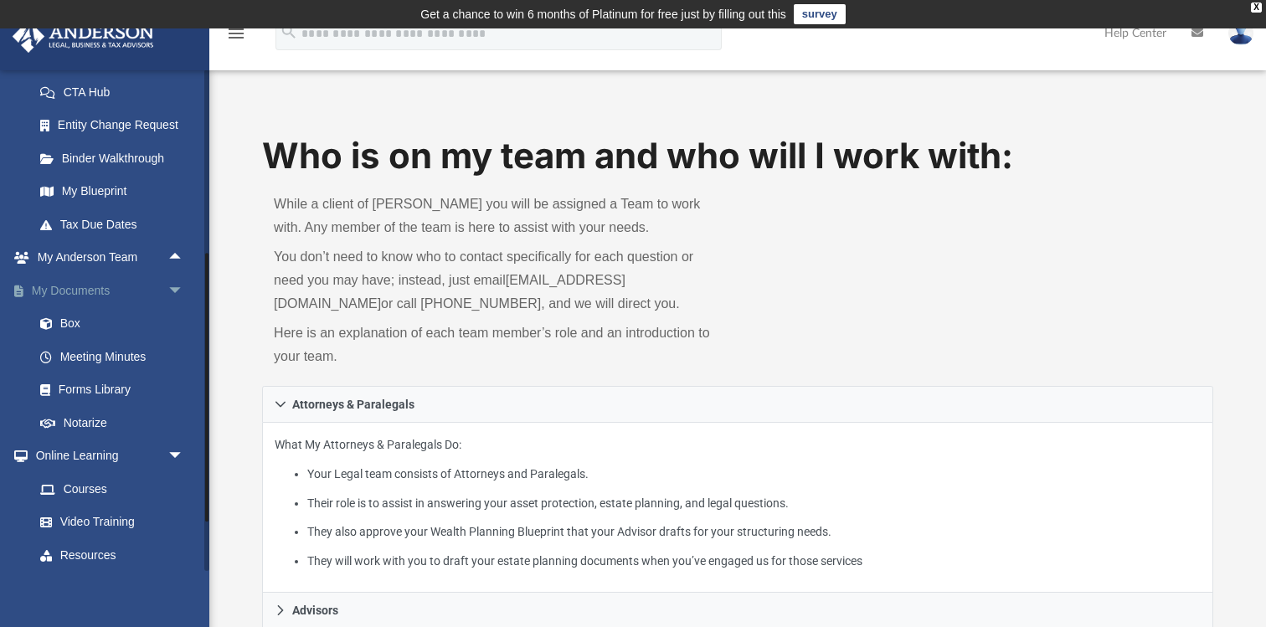
click at [183, 286] on span "arrow_drop_down" at bounding box center [185, 291] width 34 height 34
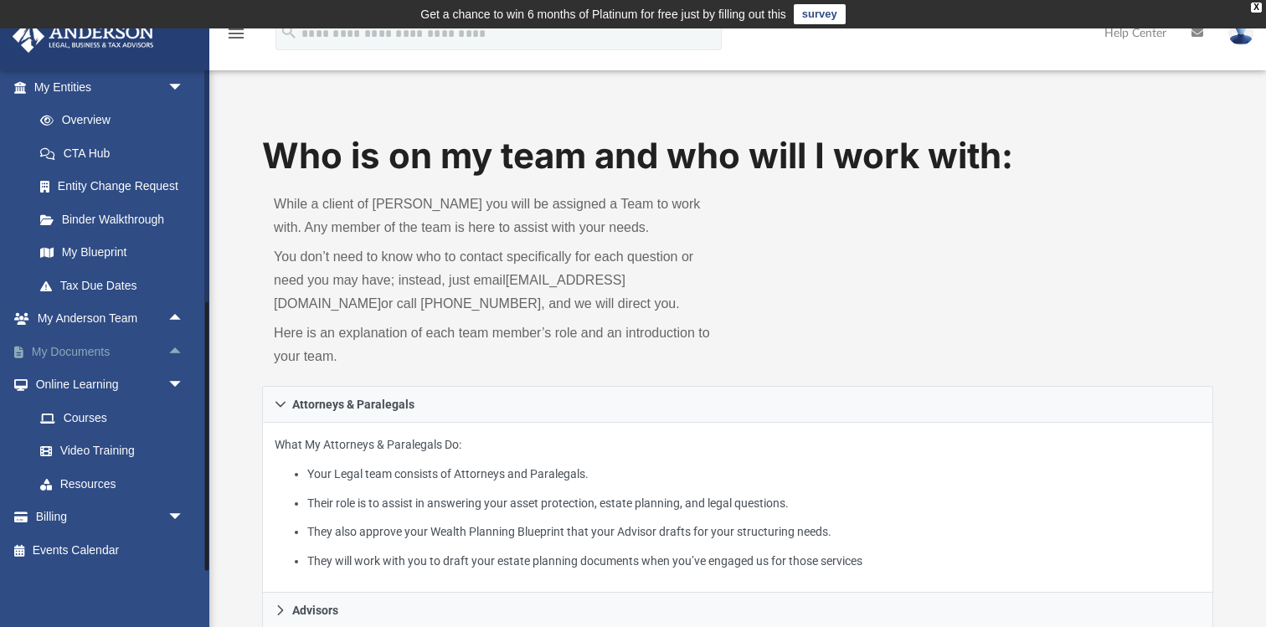
scroll to position [202, 0]
click at [173, 317] on span "arrow_drop_up" at bounding box center [185, 320] width 34 height 34
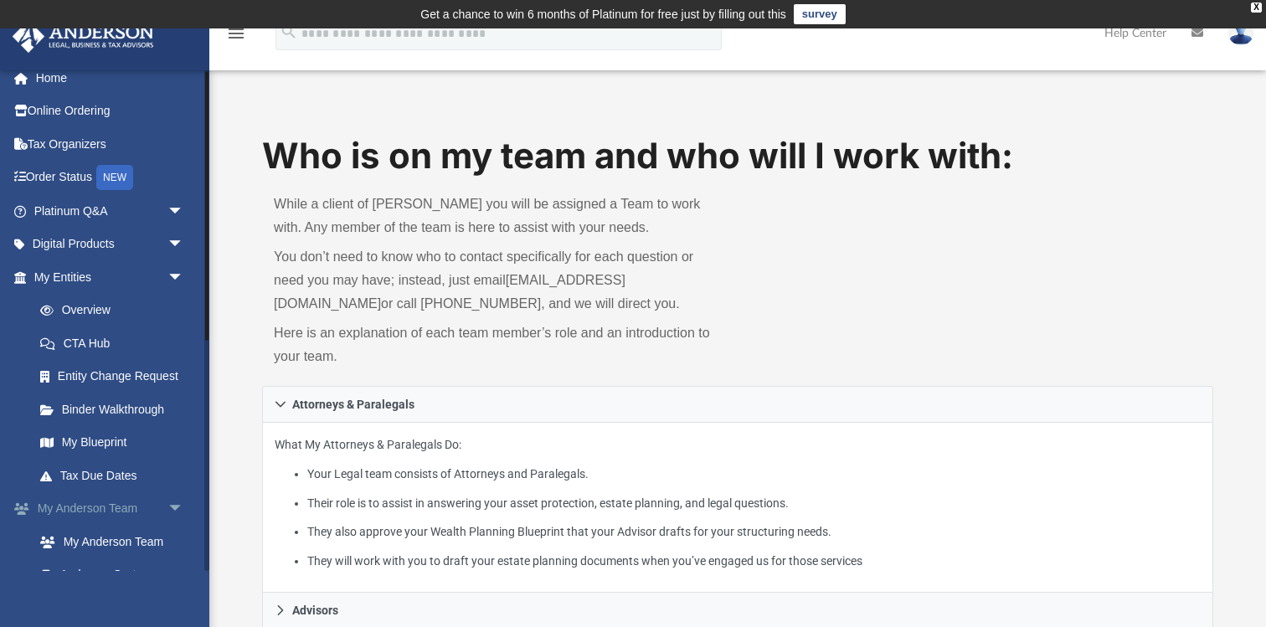
scroll to position [0, 0]
